Goal: Task Accomplishment & Management: Use online tool/utility

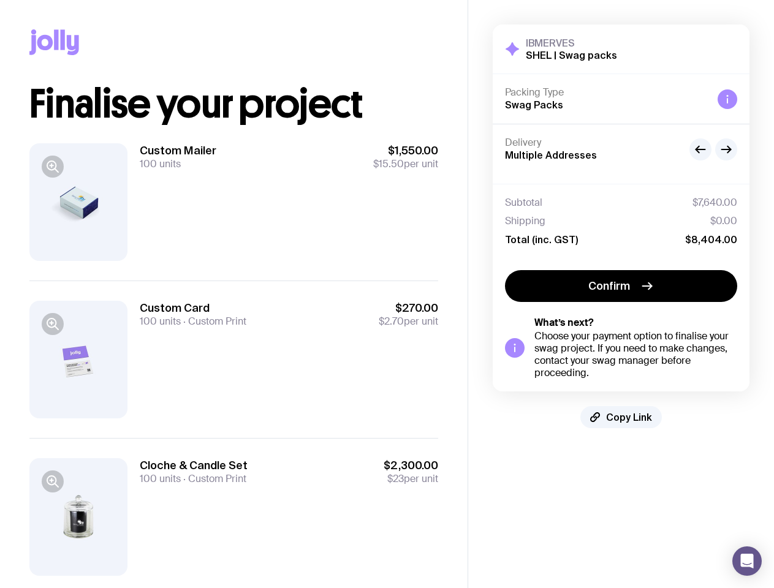
click at [53, 167] on icon "button" at bounding box center [52, 166] width 15 height 15
click at [53, 395] on div at bounding box center [387, 306] width 774 height 588
click at [727, 99] on div at bounding box center [387, 306] width 774 height 588
click at [700, 150] on icon "button" at bounding box center [700, 150] width 9 height 0
click at [726, 150] on icon "button" at bounding box center [726, 150] width 9 height 0
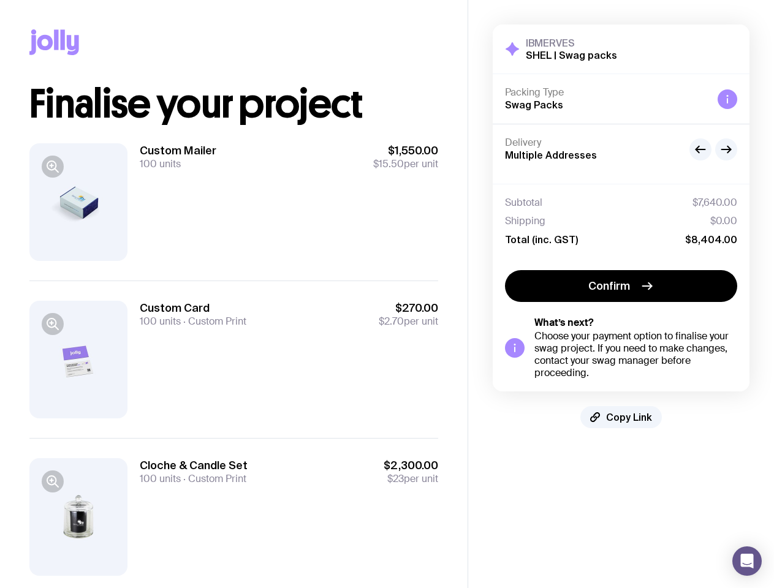
click at [621, 286] on span "Confirm" at bounding box center [609, 286] width 42 height 15
click at [621, 417] on span "Copy Link" at bounding box center [629, 417] width 46 height 12
click at [747, 561] on icon "Open Intercom Messenger" at bounding box center [747, 561] width 13 height 15
